Goal: Navigation & Orientation: Go to known website

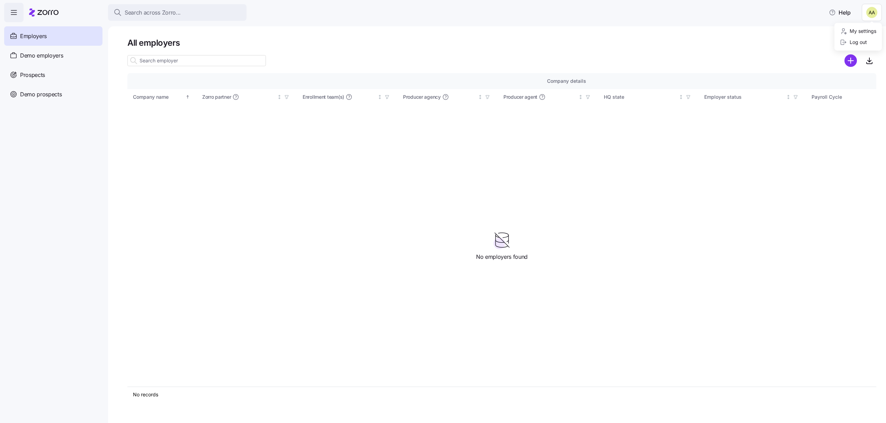
click at [875, 13] on html "Search across Zorro... Help Employers Demo employers Prospects Demo prospects A…" at bounding box center [443, 209] width 886 height 418
click at [854, 46] on div "Log out" at bounding box center [858, 42] width 42 height 11
